Goal: Find specific page/section: Find specific page/section

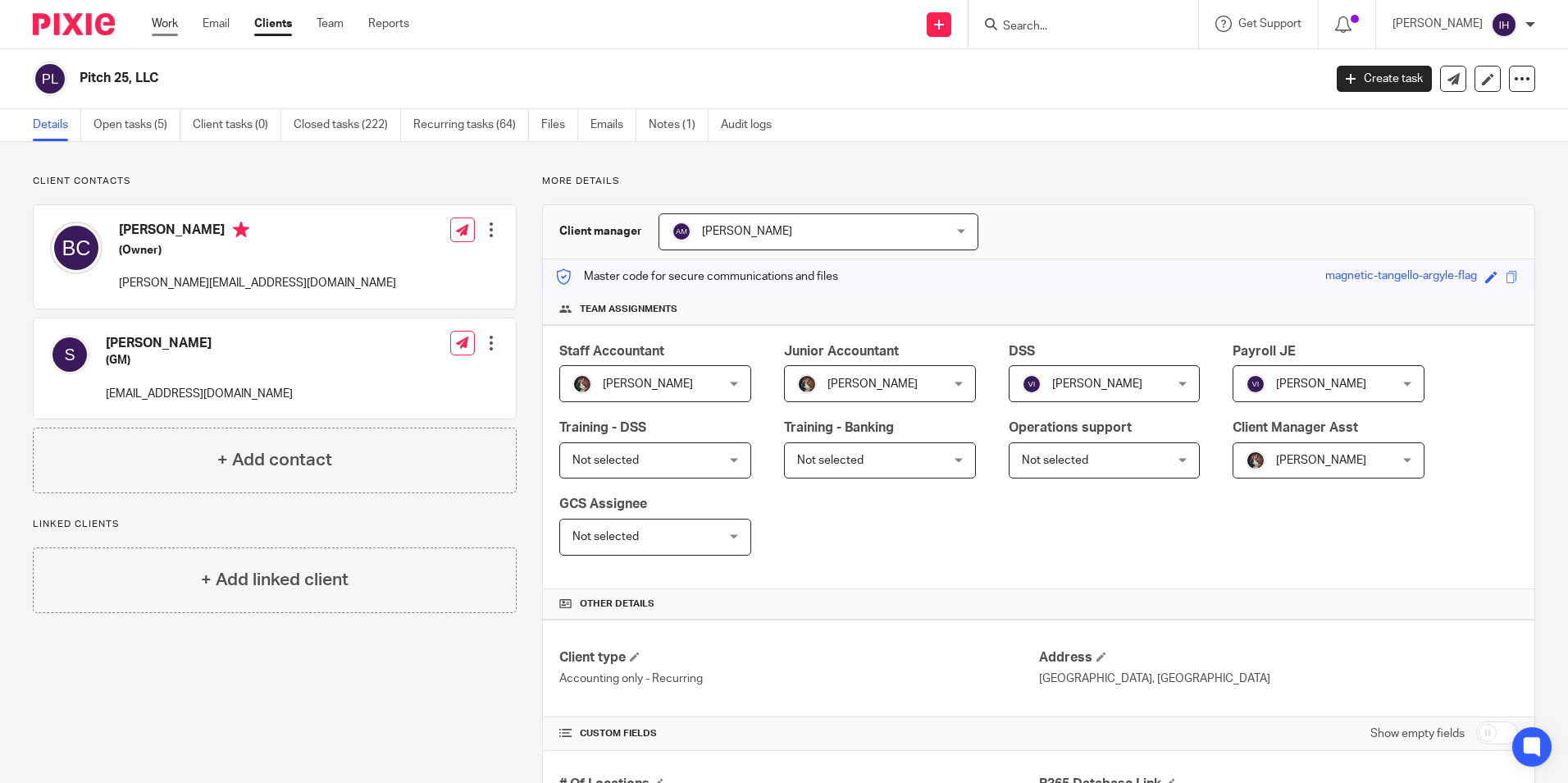
scroll to position [487, 0]
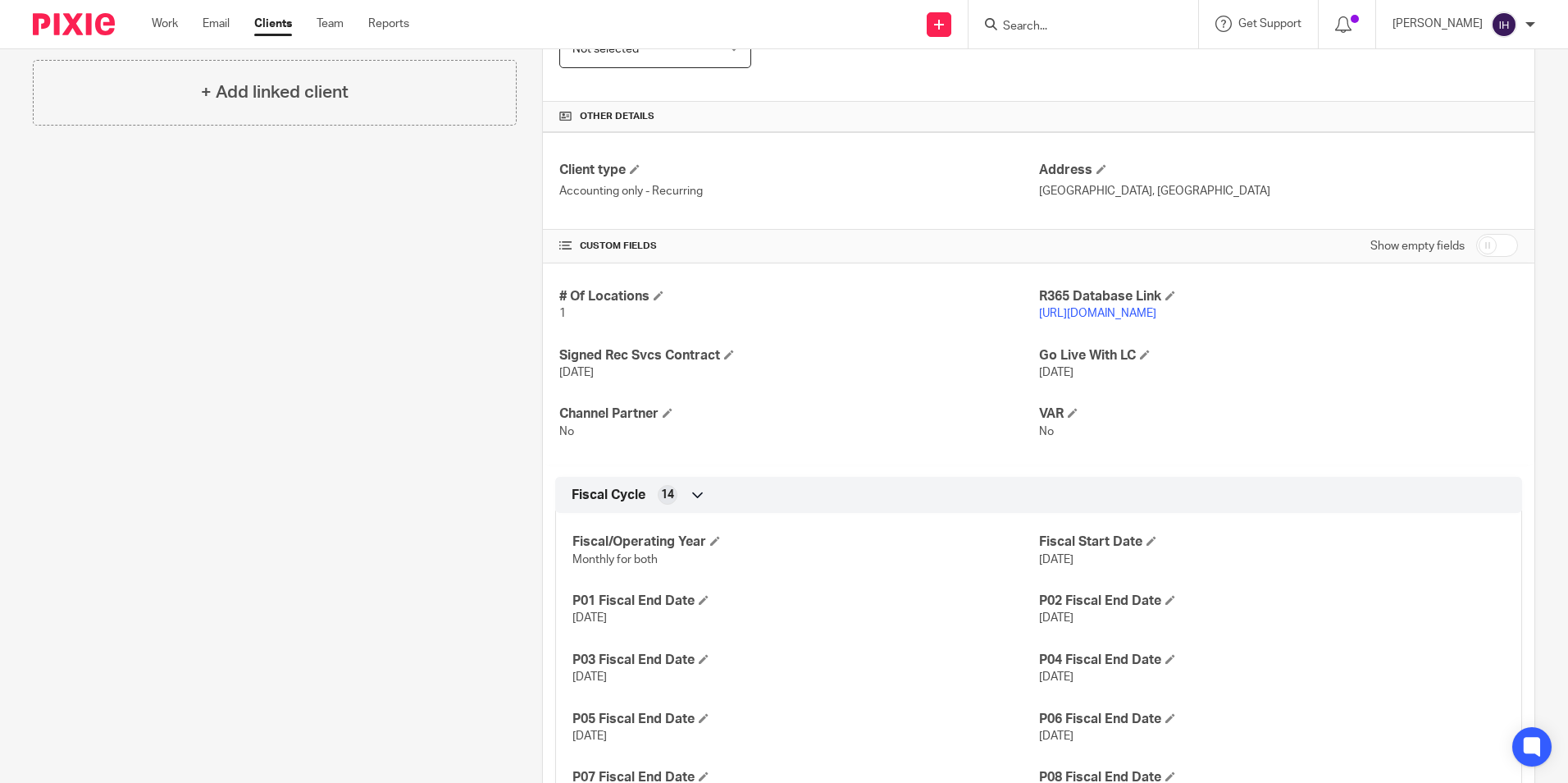
click at [1018, 42] on div at bounding box center [1083, 24] width 230 height 48
click at [1029, 31] on input "Search" at bounding box center [1075, 26] width 147 height 15
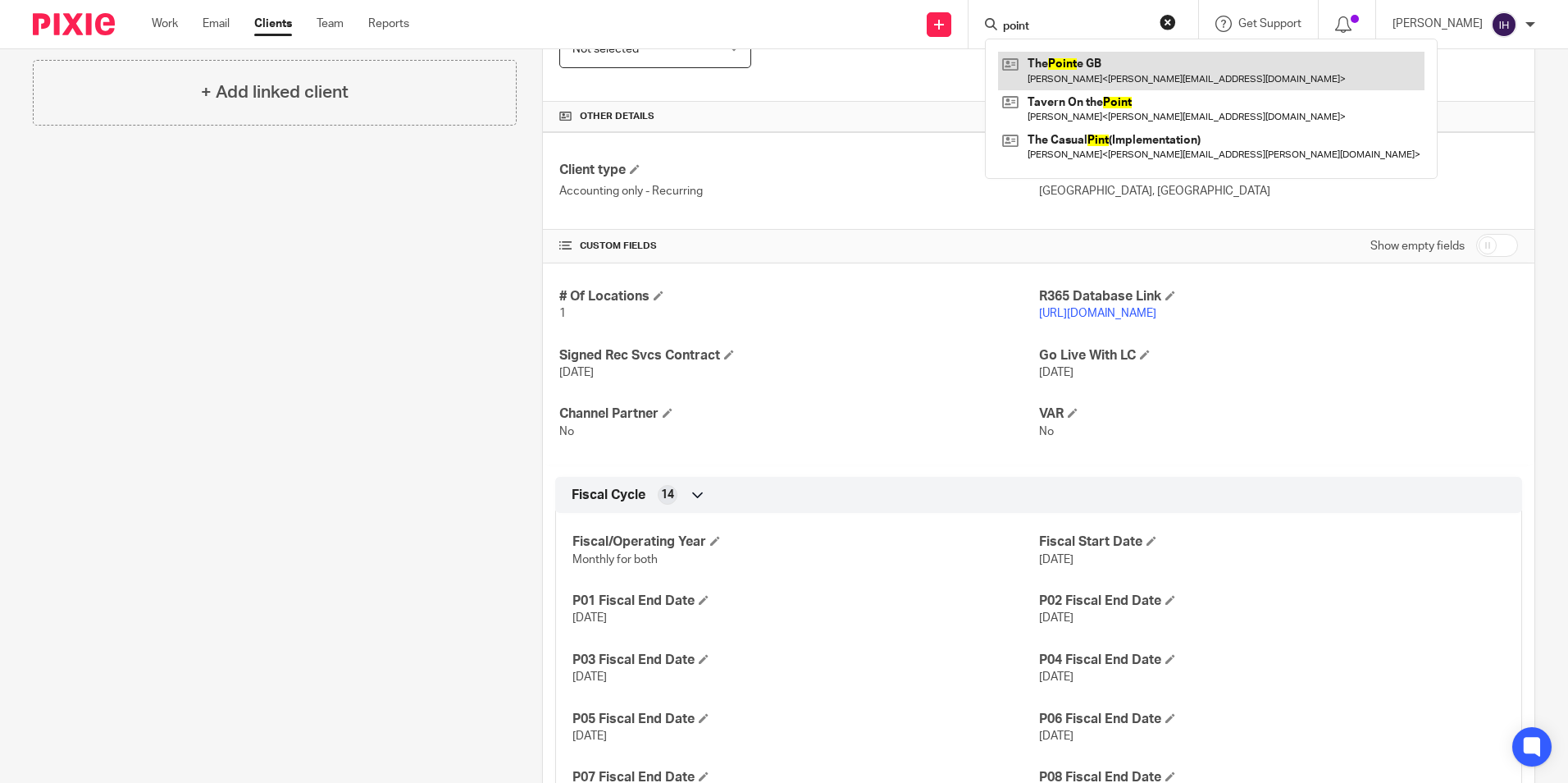
type input "point"
click at [1072, 79] on link at bounding box center [1211, 70] width 426 height 38
click at [1089, 68] on link at bounding box center [1211, 70] width 426 height 38
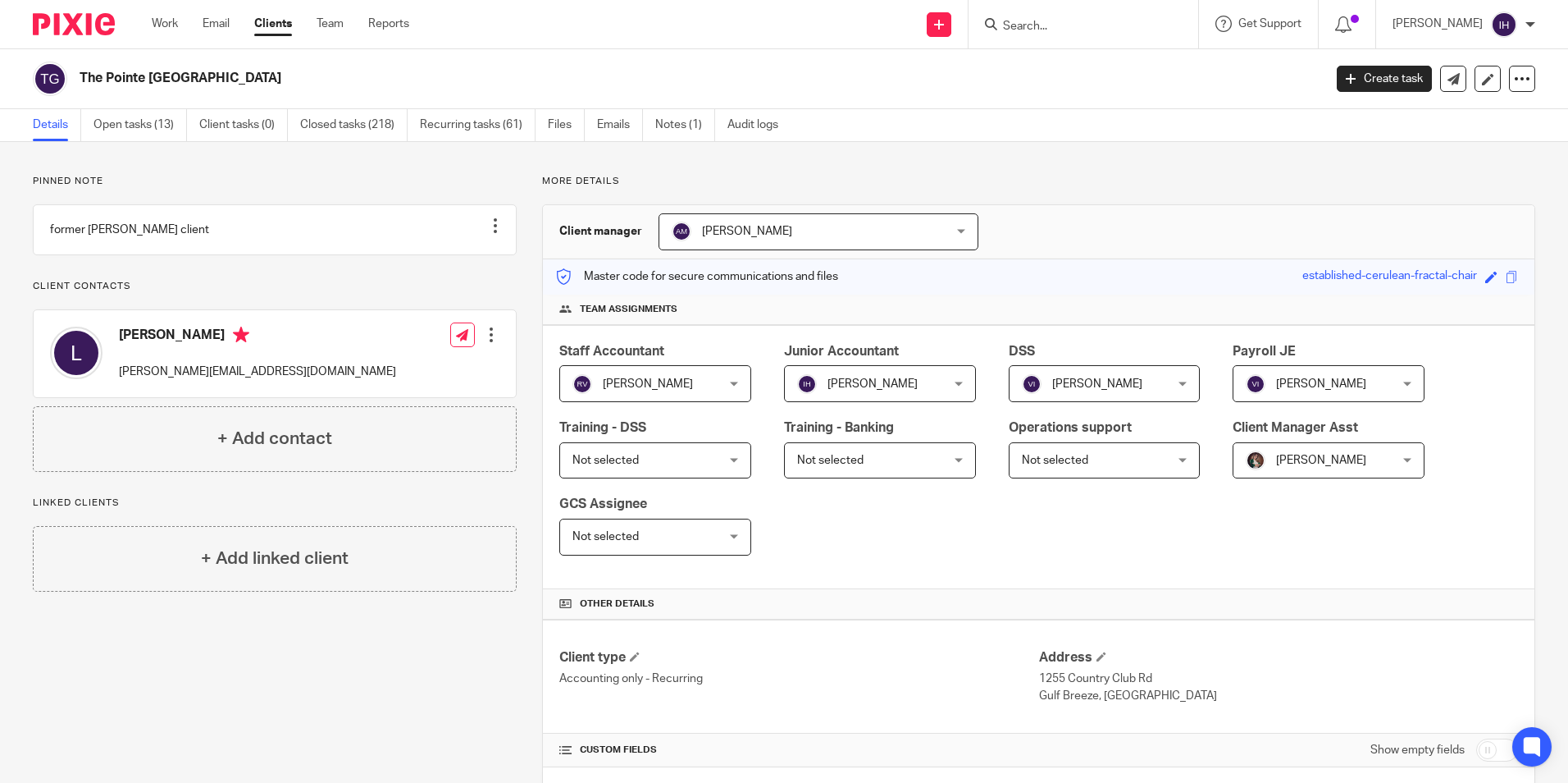
click at [1032, 23] on input "Search" at bounding box center [1075, 26] width 147 height 15
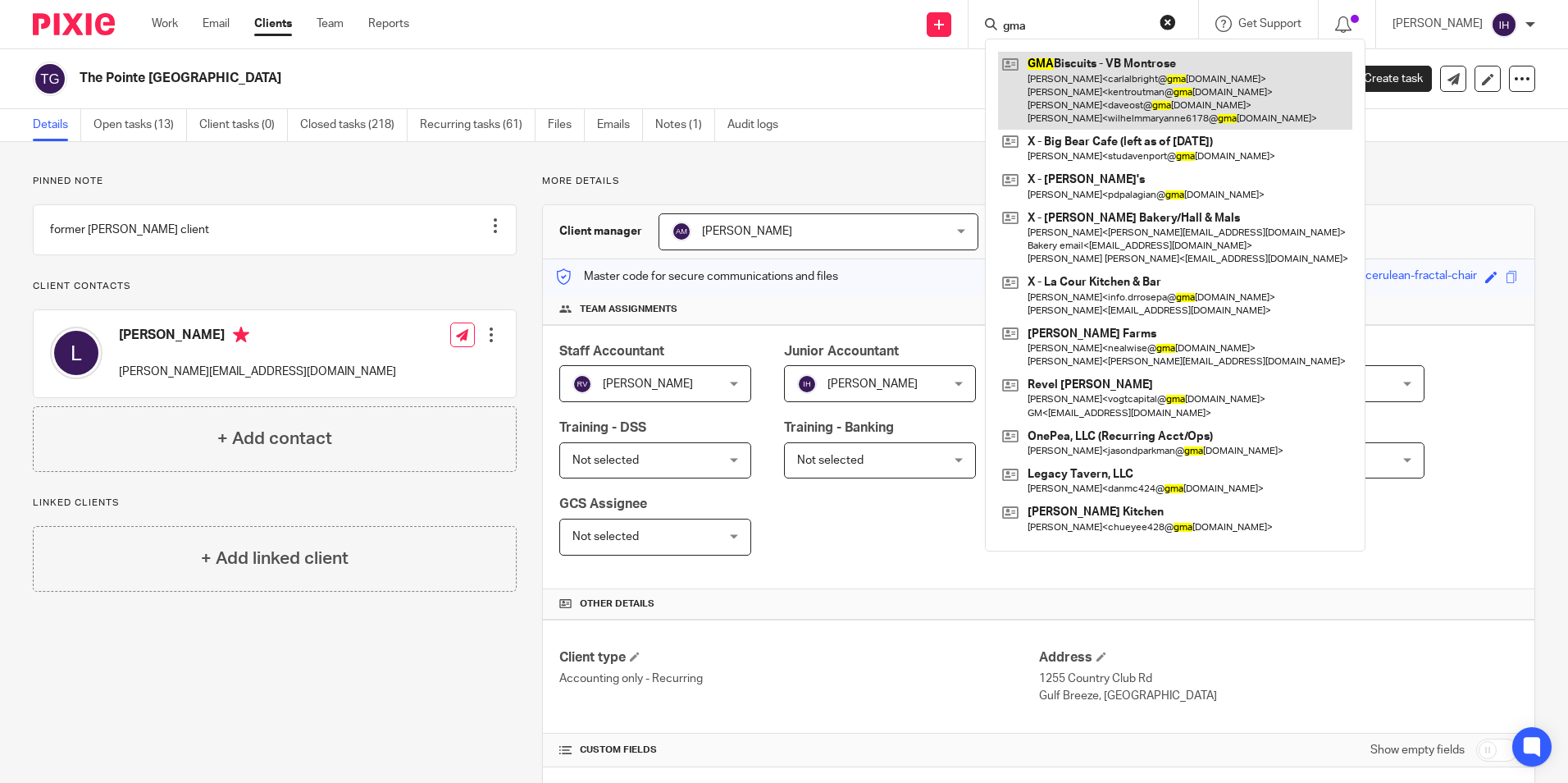
type input "gma"
click at [1182, 61] on link at bounding box center [1175, 90] width 354 height 78
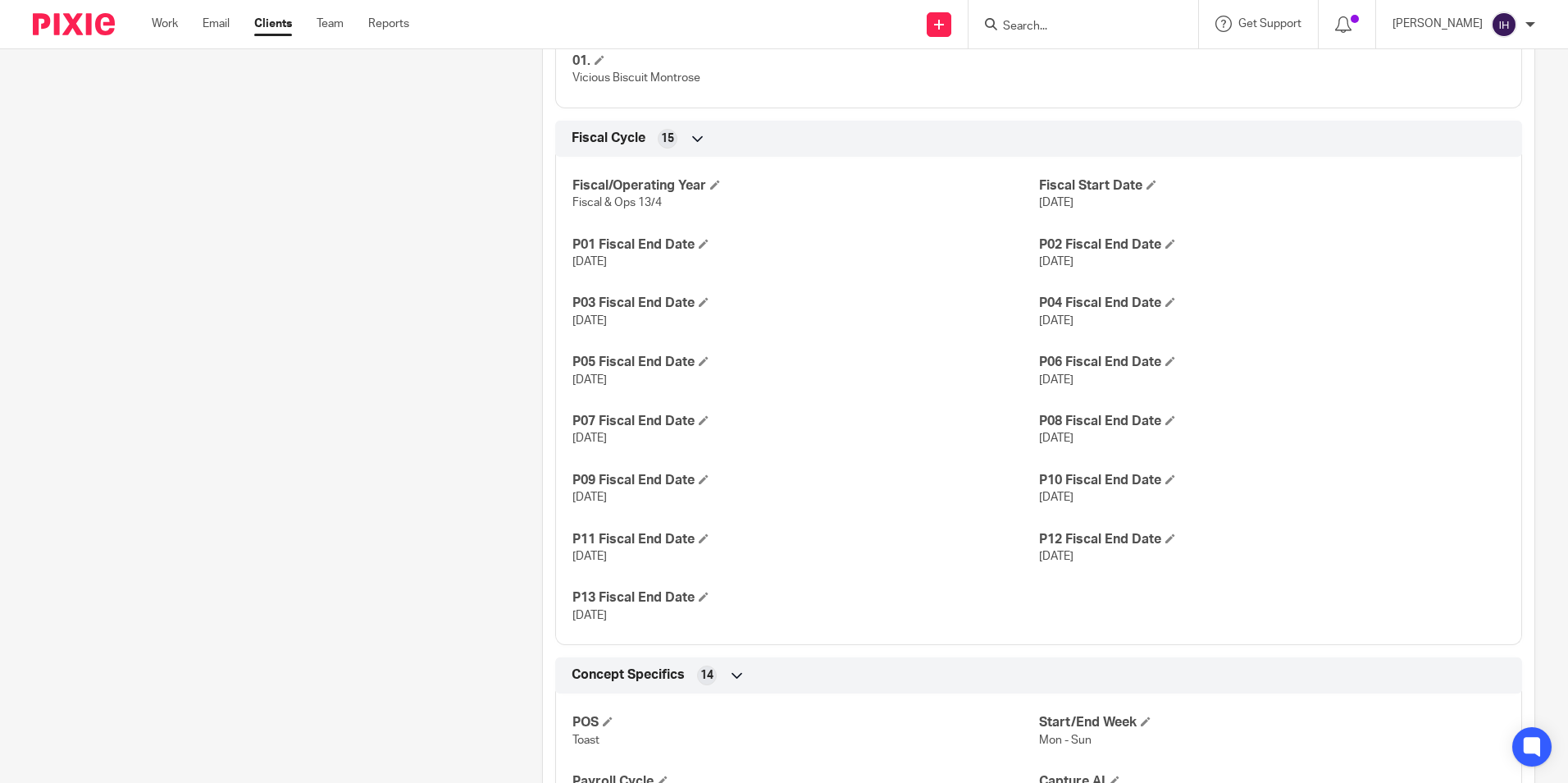
scroll to position [1067, 0]
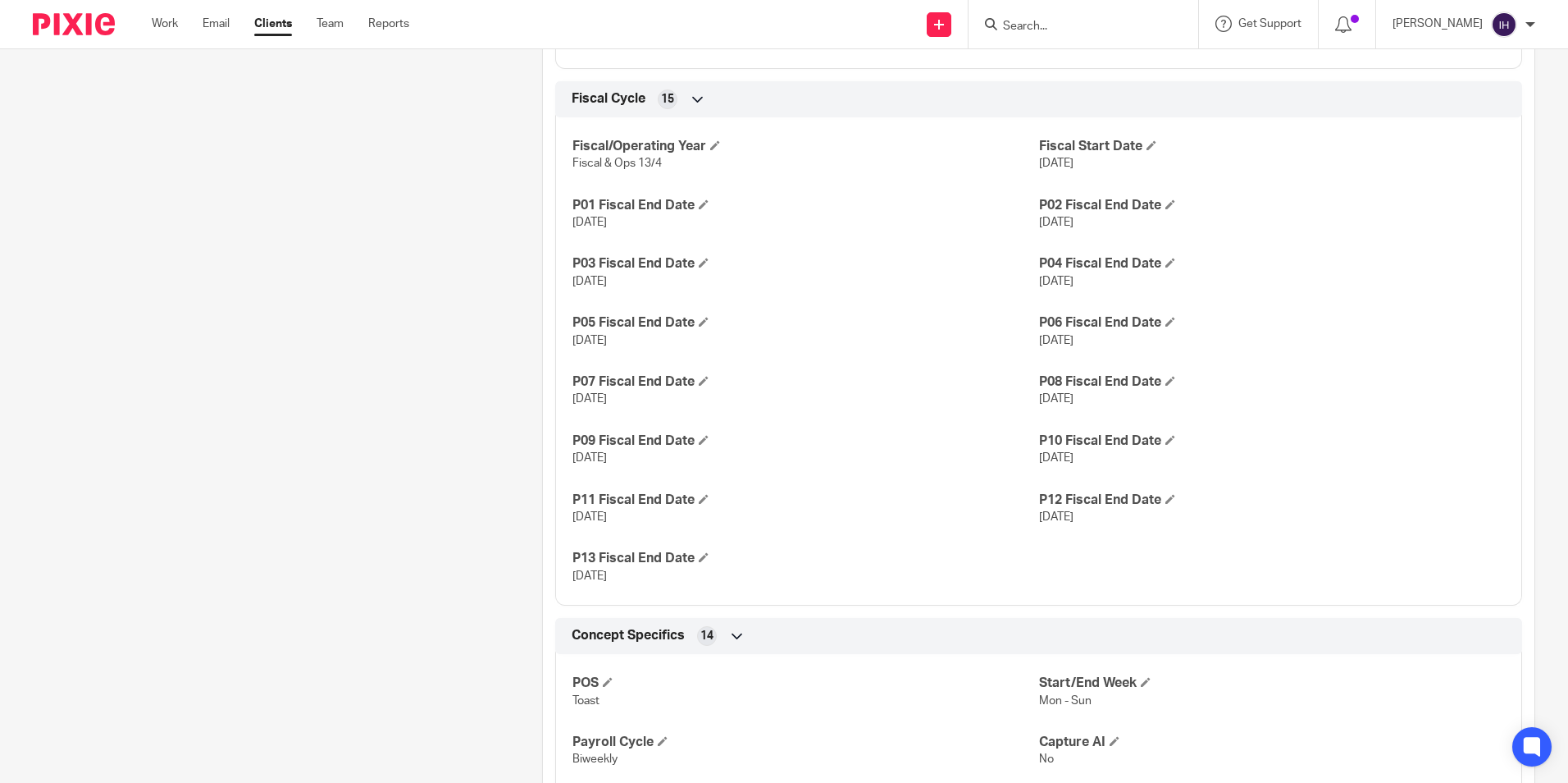
click at [238, 358] on div "Client contacts Carl Albright (Partner - Accounting contact) 330-697-4300 carla…" at bounding box center [262, 103] width 509 height 1989
